Goal: Task Accomplishment & Management: Use online tool/utility

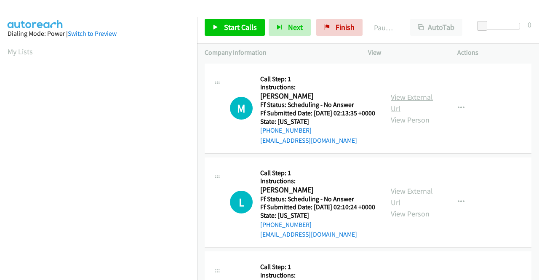
click at [400, 102] on link "View External Url" at bounding box center [412, 102] width 42 height 21
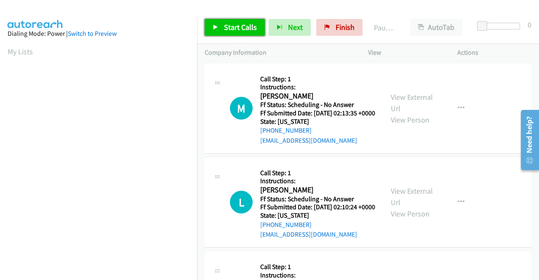
click at [236, 27] on span "Start Calls" at bounding box center [240, 27] width 33 height 10
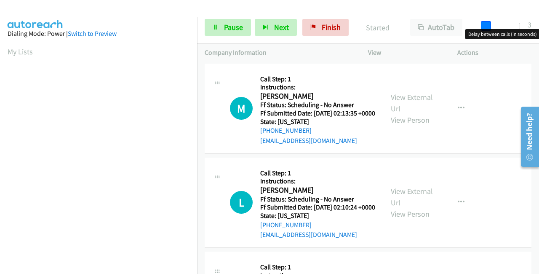
click at [481, 24] on span at bounding box center [486, 26] width 10 height 10
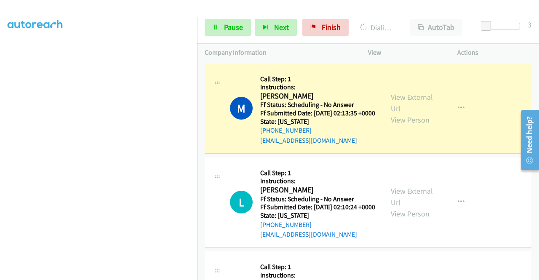
scroll to position [192, 0]
click at [418, 204] on link "View External Url" at bounding box center [412, 196] width 42 height 21
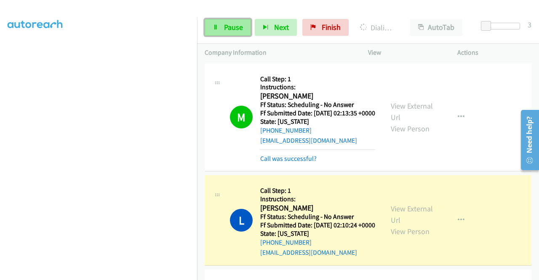
click at [225, 23] on span "Pause" at bounding box center [233, 27] width 19 height 10
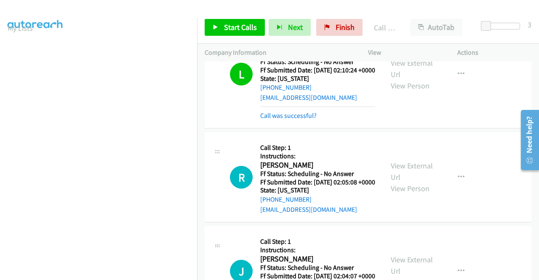
scroll to position [169, 0]
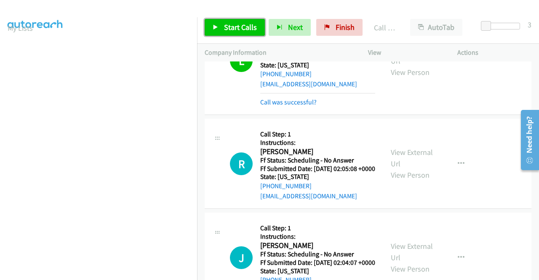
click at [252, 23] on span "Start Calls" at bounding box center [240, 27] width 33 height 10
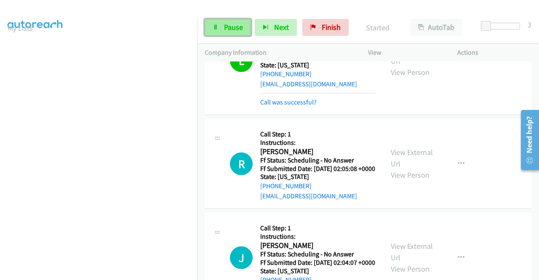
click at [230, 31] on span "Pause" at bounding box center [233, 27] width 19 height 10
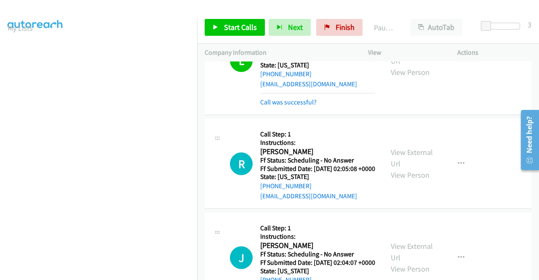
scroll to position [192, 0]
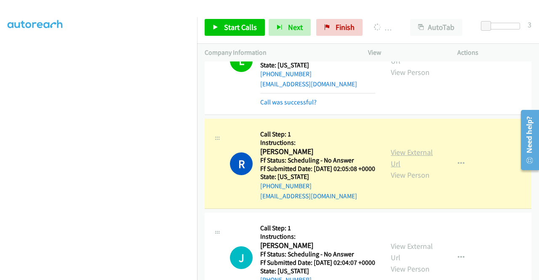
click at [399, 169] on link "View External Url" at bounding box center [412, 157] width 42 height 21
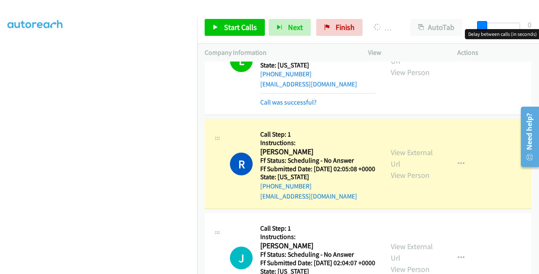
drag, startPoint x: 489, startPoint y: 29, endPoint x: 478, endPoint y: 29, distance: 11.0
click at [478, 29] on body "Start Calls Pause Next Finish Dialing [PERSON_NAME] AutoTab AutoTab 0 Company I…" at bounding box center [269, 20] width 539 height 40
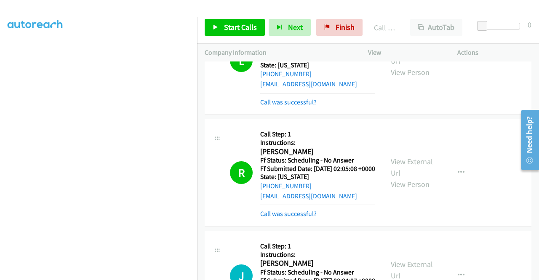
scroll to position [0, 0]
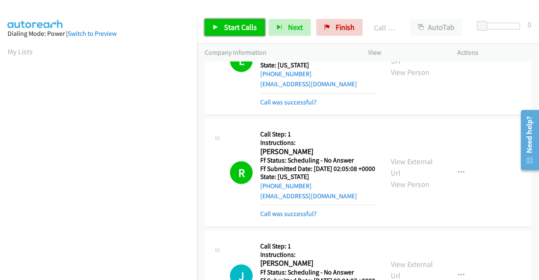
click at [223, 31] on link "Start Calls" at bounding box center [235, 27] width 60 height 17
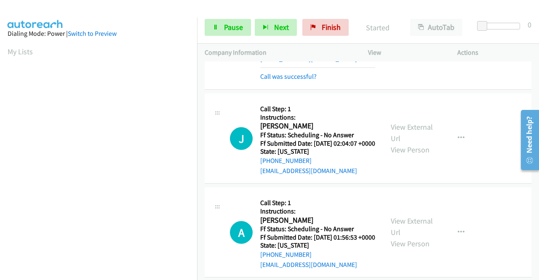
scroll to position [337, 0]
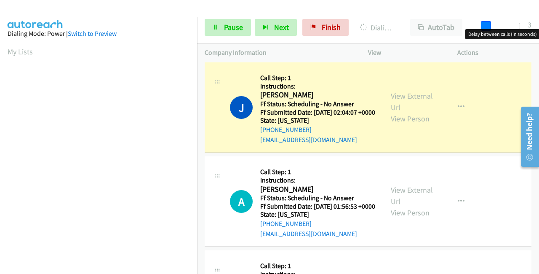
click at [486, 24] on span at bounding box center [486, 26] width 10 height 10
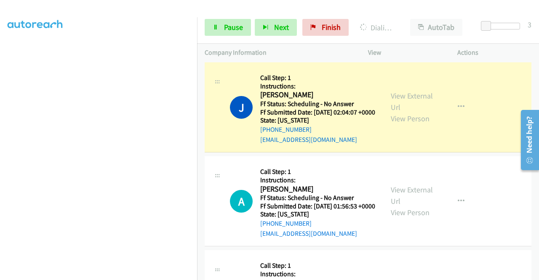
scroll to position [192, 0]
click at [413, 112] on link "View External Url" at bounding box center [412, 101] width 42 height 21
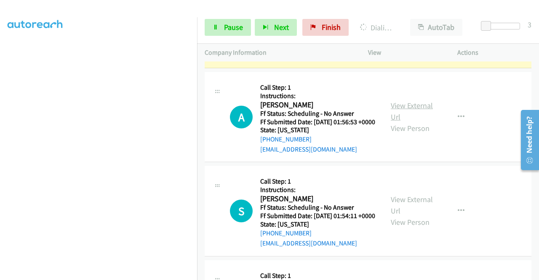
click at [402, 122] on link "View External Url" at bounding box center [412, 111] width 42 height 21
click at [227, 21] on link "Pause" at bounding box center [228, 27] width 46 height 17
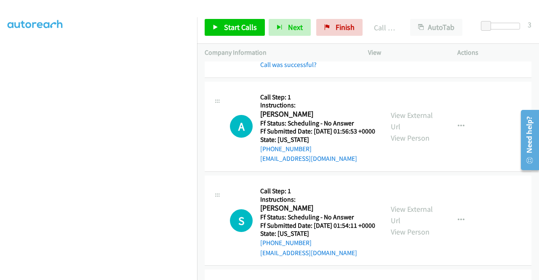
scroll to position [192, 0]
click at [248, 29] on span "Start Calls" at bounding box center [240, 27] width 33 height 10
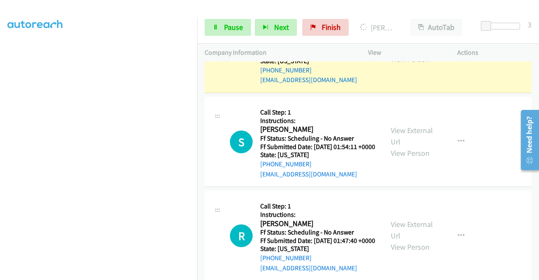
scroll to position [514, 0]
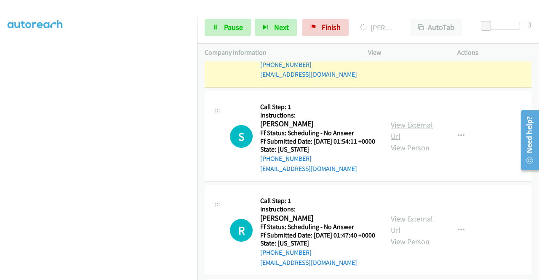
click at [417, 141] on link "View External Url" at bounding box center [412, 130] width 42 height 21
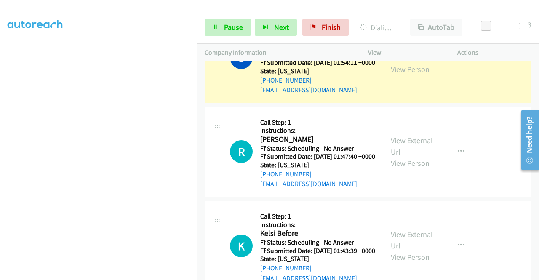
scroll to position [607, 0]
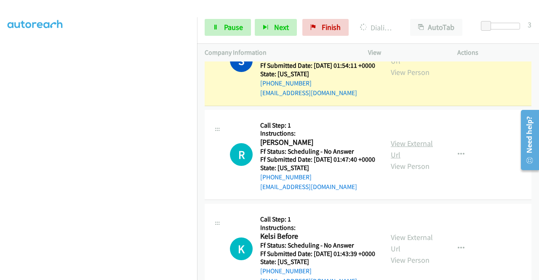
click at [400, 160] on link "View External Url" at bounding box center [412, 149] width 42 height 21
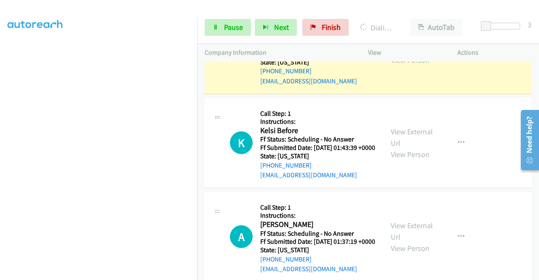
scroll to position [734, 0]
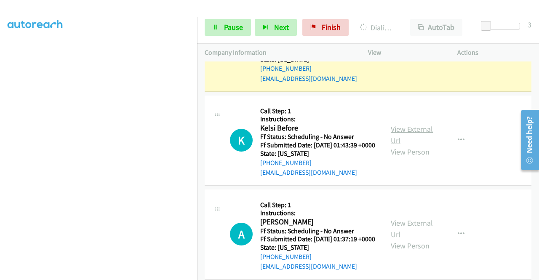
click at [402, 145] on link "View External Url" at bounding box center [412, 134] width 42 height 21
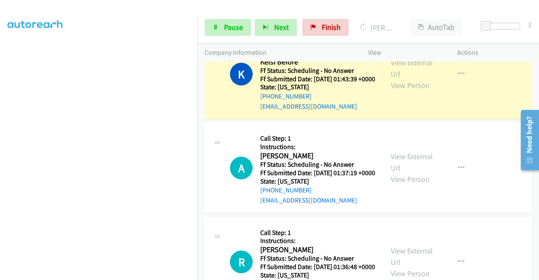
scroll to position [902, 0]
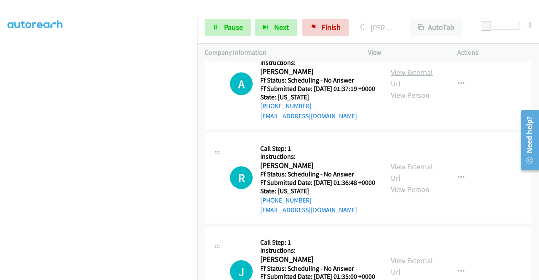
click at [397, 88] on link "View External Url" at bounding box center [412, 77] width 42 height 21
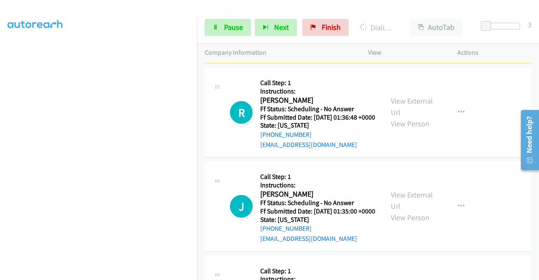
scroll to position [987, 0]
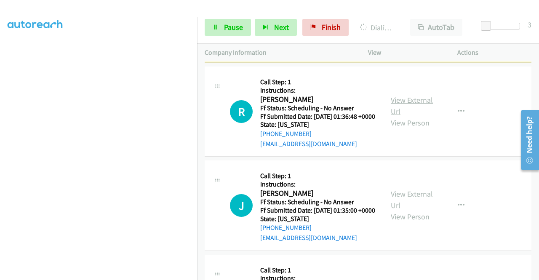
click at [403, 116] on link "View External Url" at bounding box center [412, 105] width 42 height 21
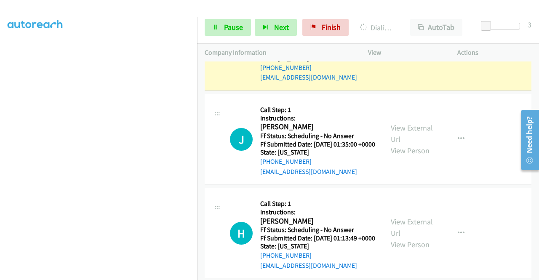
scroll to position [1155, 0]
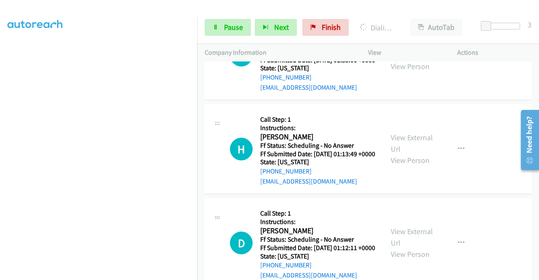
click at [415, 60] on link "View External Url" at bounding box center [412, 49] width 42 height 21
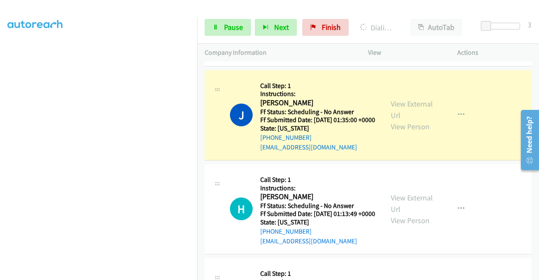
scroll to position [1197, 0]
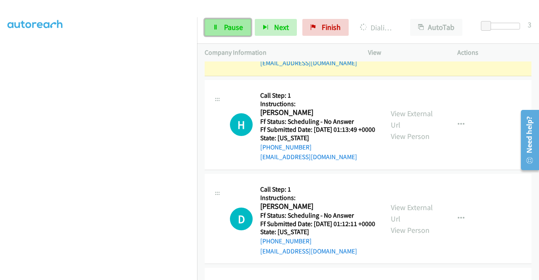
click at [230, 32] on link "Pause" at bounding box center [228, 27] width 46 height 17
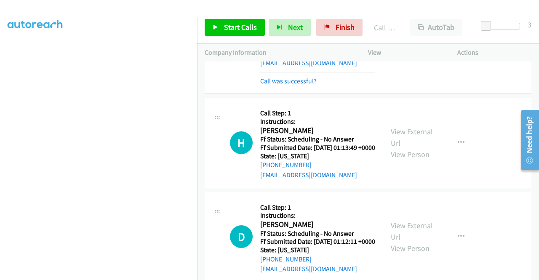
scroll to position [0, 0]
click at [217, 86] on div "J Callback Scheduled Call Step: 1 Instructions: [PERSON_NAME] America/New_York …" at bounding box center [293, 40] width 163 height 93
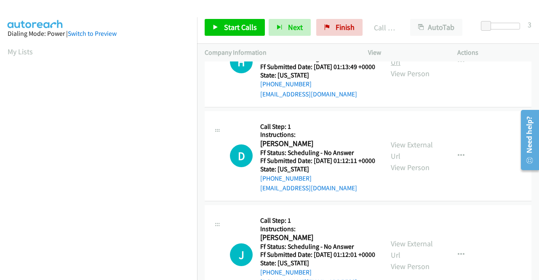
scroll to position [1281, 0]
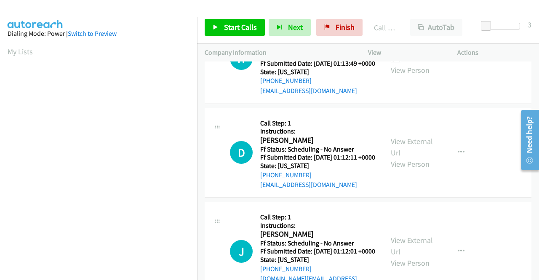
click at [396, 64] on link "View External Url" at bounding box center [412, 53] width 42 height 21
click at [213, 31] on link "Start Calls" at bounding box center [235, 27] width 60 height 17
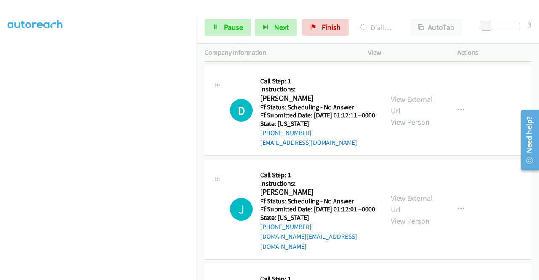
scroll to position [192, 0]
drag, startPoint x: 413, startPoint y: 204, endPoint x: 412, endPoint y: 200, distance: 4.3
click at [413, 128] on div "View External Url View Person" at bounding box center [413, 111] width 44 height 34
click at [412, 115] on link "View External Url" at bounding box center [412, 104] width 42 height 21
click at [225, 26] on span "Pause" at bounding box center [233, 27] width 19 height 10
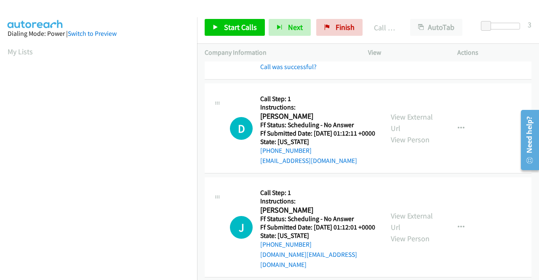
scroll to position [1281, 0]
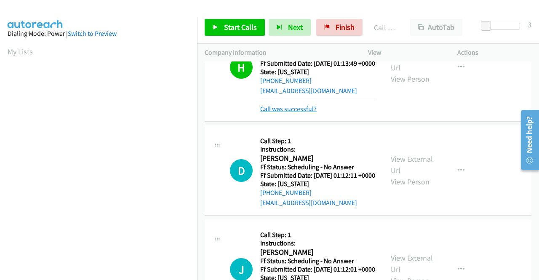
click at [295, 113] on link "Call was successful?" at bounding box center [288, 109] width 56 height 8
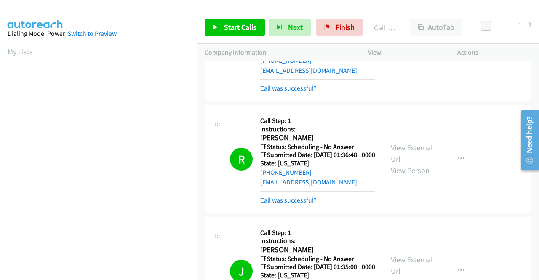
scroll to position [987, 0]
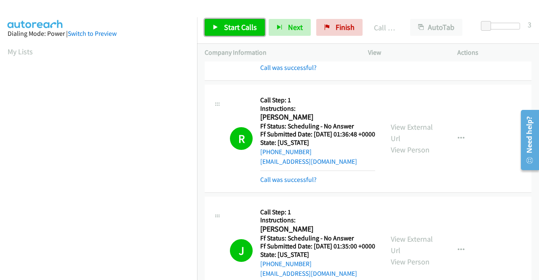
click at [211, 32] on link "Start Calls" at bounding box center [235, 27] width 60 height 17
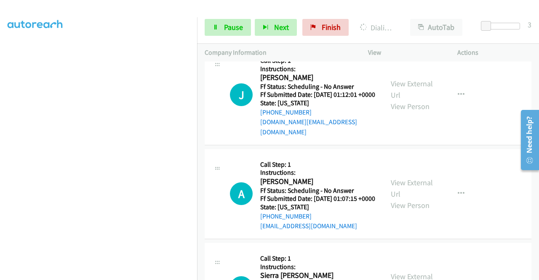
scroll to position [1450, 0]
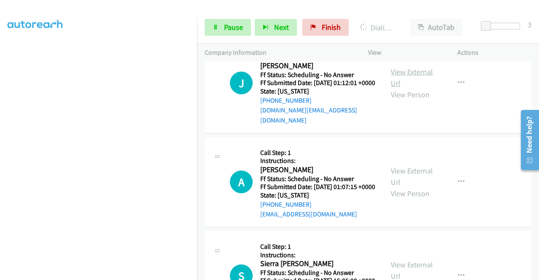
click at [410, 88] on link "View External Url" at bounding box center [412, 77] width 42 height 21
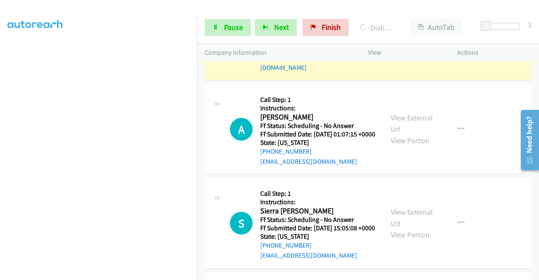
scroll to position [1534, 0]
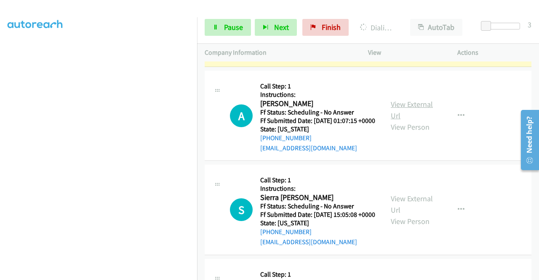
click at [412, 120] on link "View External Url" at bounding box center [412, 109] width 42 height 21
click at [226, 23] on span "Pause" at bounding box center [233, 27] width 19 height 10
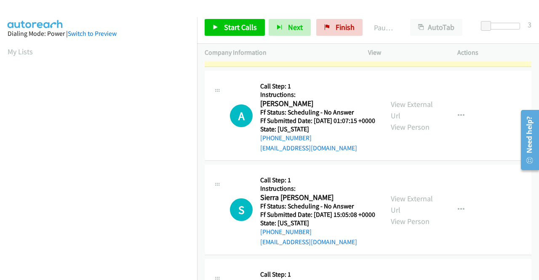
scroll to position [0, 0]
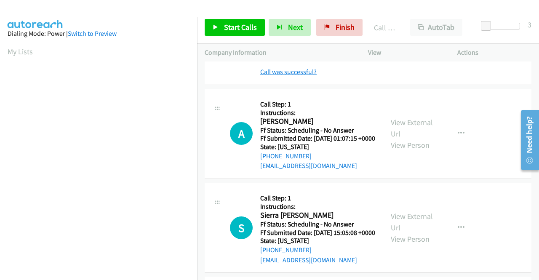
click at [298, 76] on link "Call was successful?" at bounding box center [288, 72] width 56 height 8
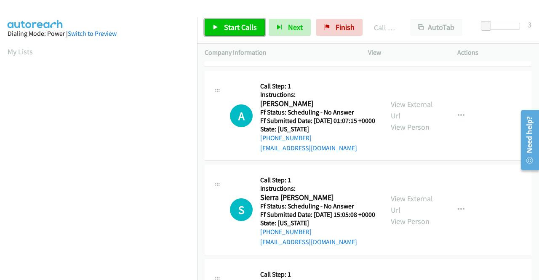
click at [222, 24] on link "Start Calls" at bounding box center [235, 27] width 60 height 17
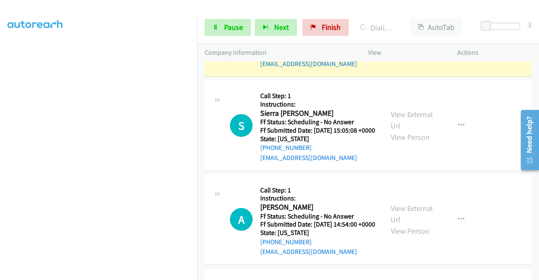
scroll to position [192, 0]
click at [399, 131] on link "View External Url" at bounding box center [412, 120] width 42 height 21
click at [232, 30] on span "Pause" at bounding box center [233, 27] width 19 height 10
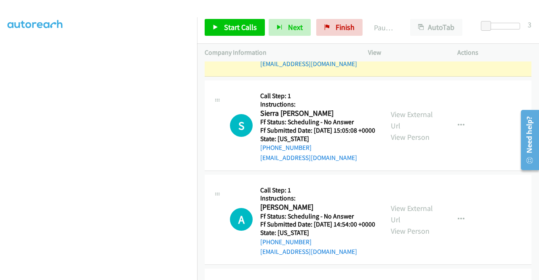
scroll to position [0, 0]
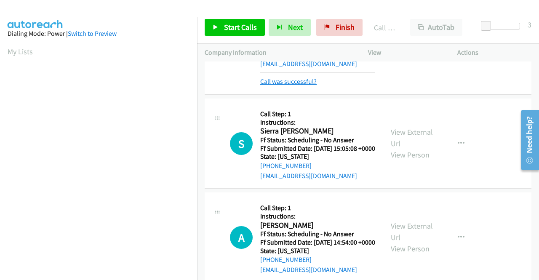
click at [297, 86] on link "Call was successful?" at bounding box center [288, 82] width 56 height 8
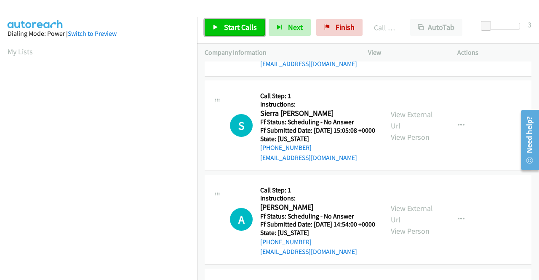
click at [232, 32] on span "Start Calls" at bounding box center [240, 27] width 33 height 10
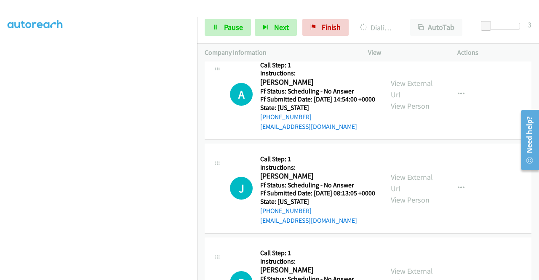
scroll to position [1745, 0]
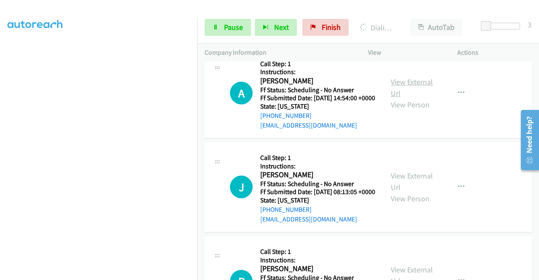
click at [417, 98] on link "View External Url" at bounding box center [412, 87] width 42 height 21
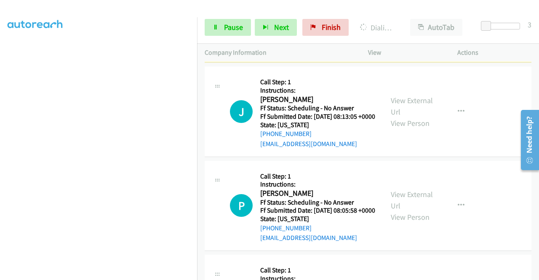
scroll to position [1871, 0]
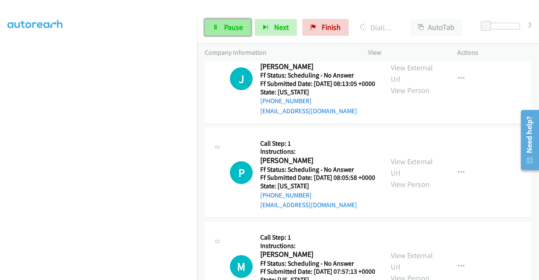
click at [215, 32] on link "Pause" at bounding box center [228, 27] width 46 height 17
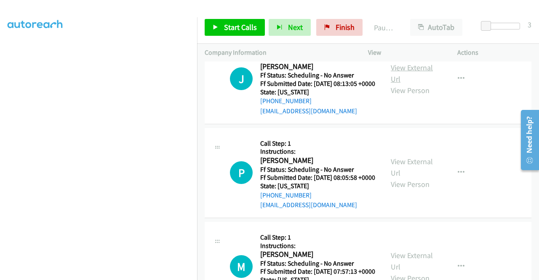
click at [396, 84] on link "View External Url" at bounding box center [412, 73] width 42 height 21
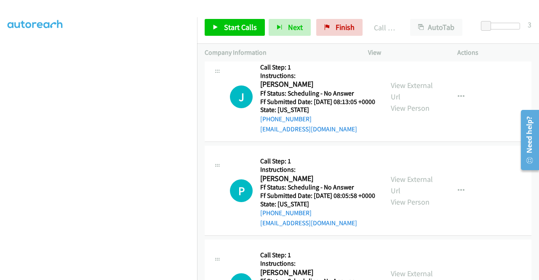
scroll to position [0, 0]
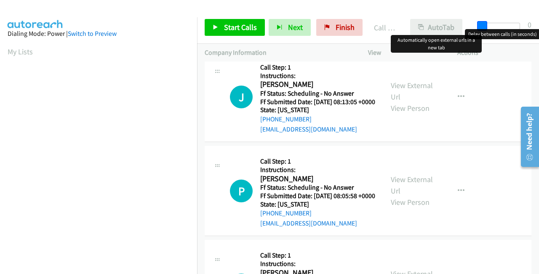
drag, startPoint x: 484, startPoint y: 28, endPoint x: 459, endPoint y: 26, distance: 24.5
click at [459, 26] on div "Start Calls Pause Next Finish Call Completed AutoTab AutoTab 0" at bounding box center [368, 27] width 342 height 32
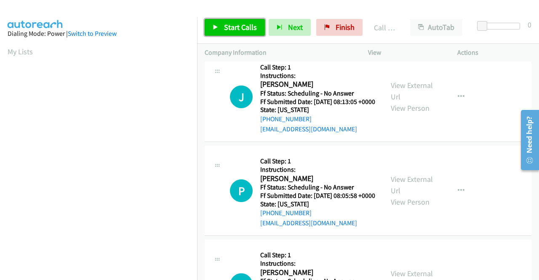
click at [241, 28] on span "Start Calls" at bounding box center [240, 27] width 33 height 10
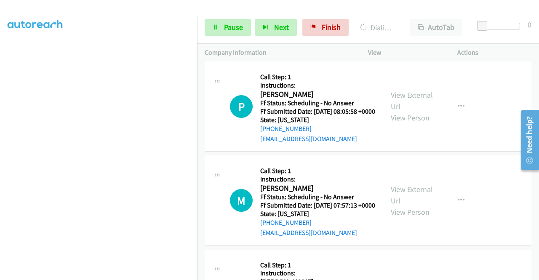
scroll to position [192, 0]
click at [409, 111] on link "View External Url" at bounding box center [412, 100] width 42 height 21
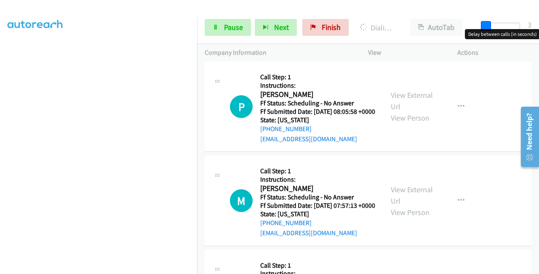
click at [487, 25] on span at bounding box center [486, 26] width 10 height 10
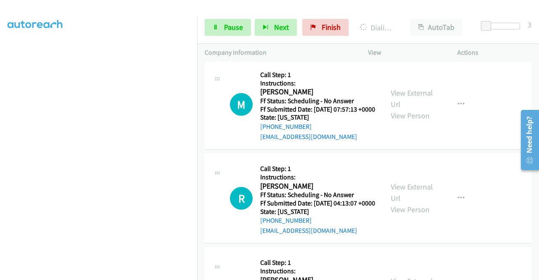
scroll to position [2082, 0]
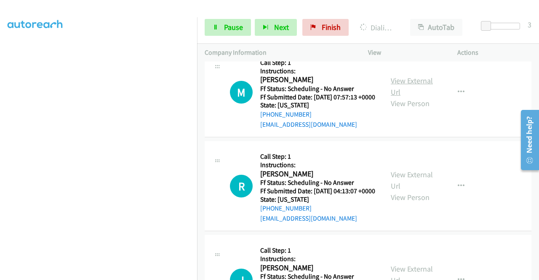
click at [424, 97] on link "View External Url" at bounding box center [412, 86] width 42 height 21
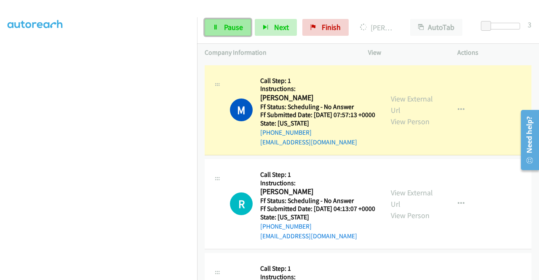
click at [226, 19] on link "Pause" at bounding box center [228, 27] width 46 height 17
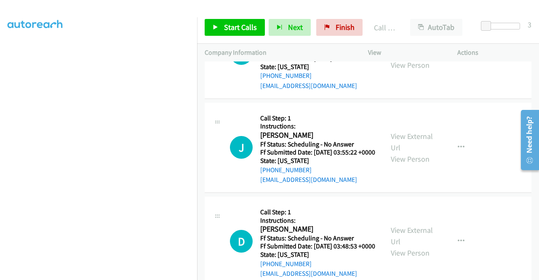
scroll to position [0, 0]
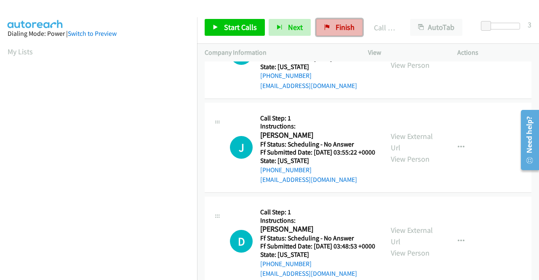
click at [336, 31] on span "Finish" at bounding box center [345, 27] width 19 height 10
